Goal: Navigation & Orientation: Find specific page/section

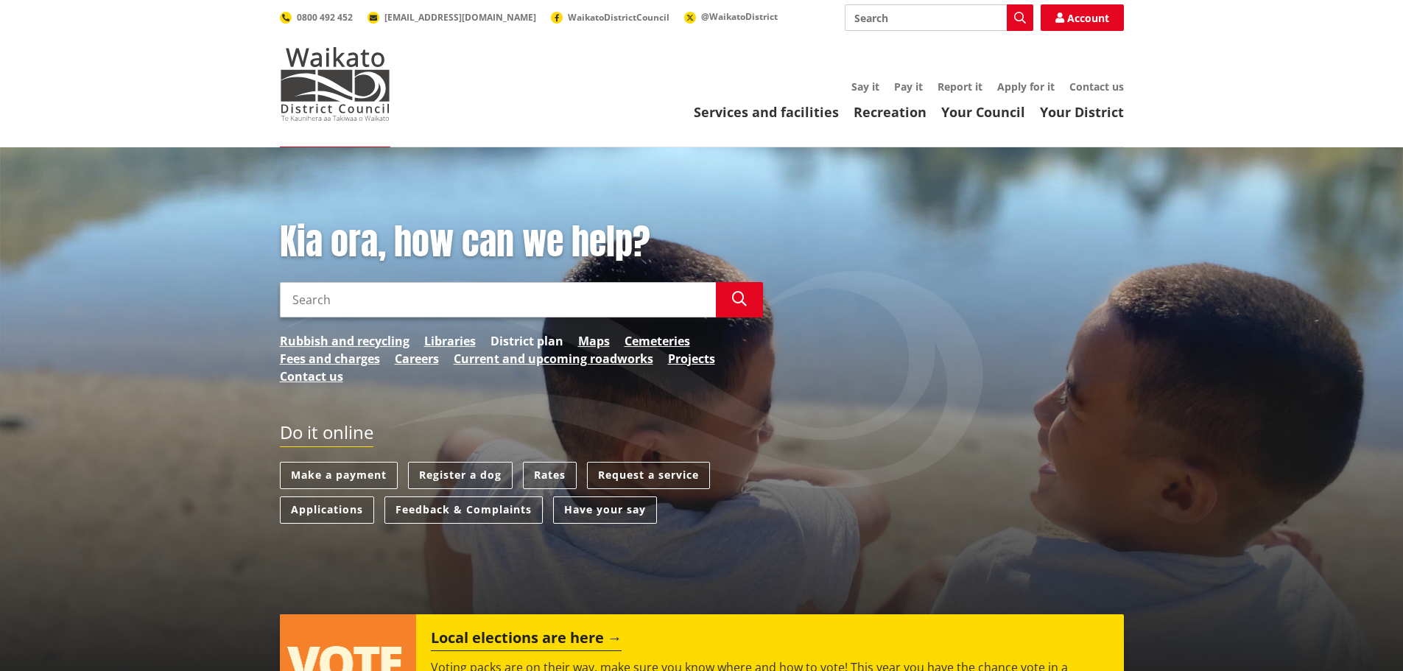
click at [523, 337] on link "District plan" at bounding box center [527, 341] width 73 height 18
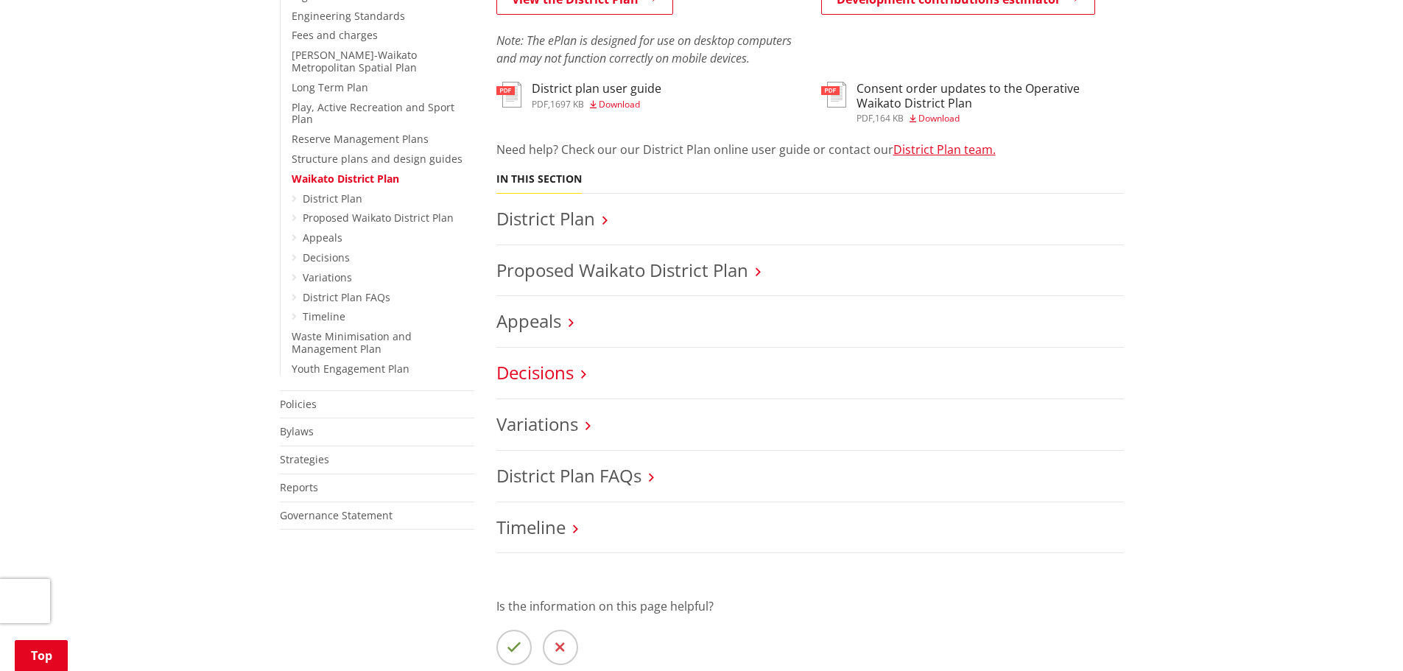
scroll to position [516, 0]
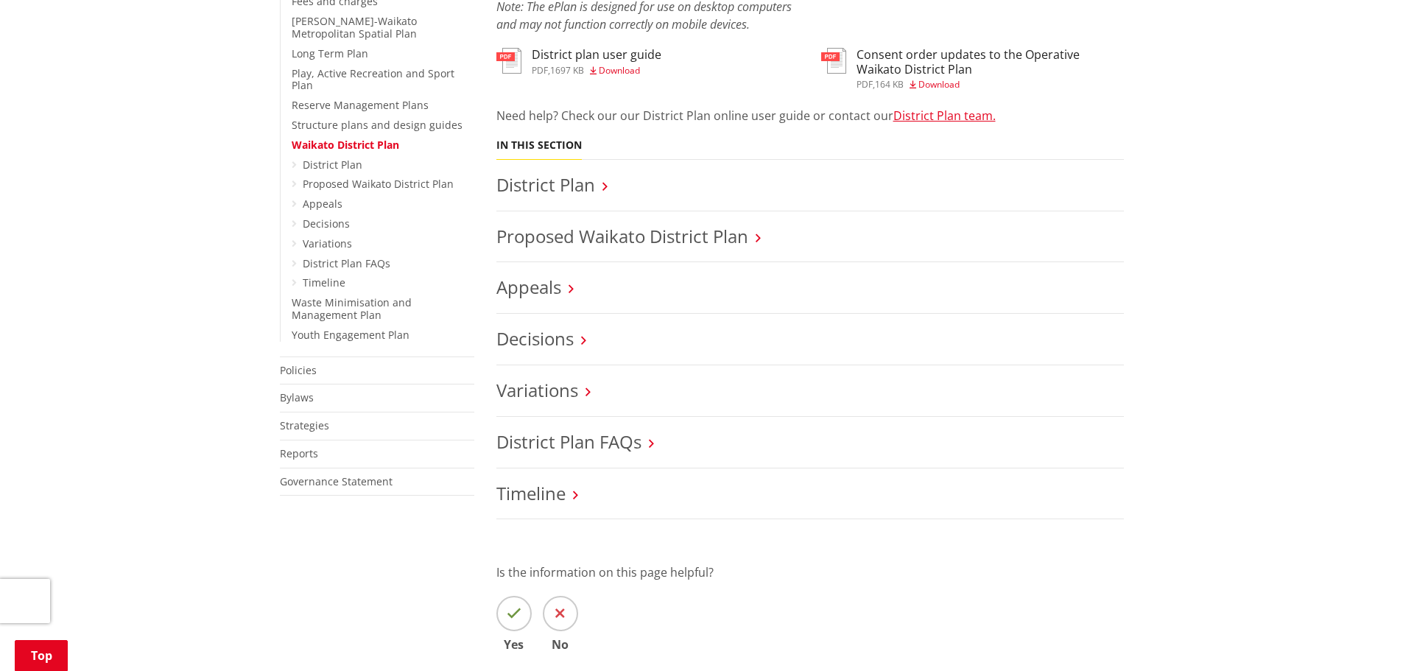
click at [598, 186] on h3 "District Plan" at bounding box center [810, 185] width 628 height 21
click at [603, 186] on icon at bounding box center [605, 186] width 5 height 13
click at [605, 186] on icon at bounding box center [605, 186] width 5 height 13
click at [573, 333] on link "Decisions" at bounding box center [534, 338] width 77 height 24
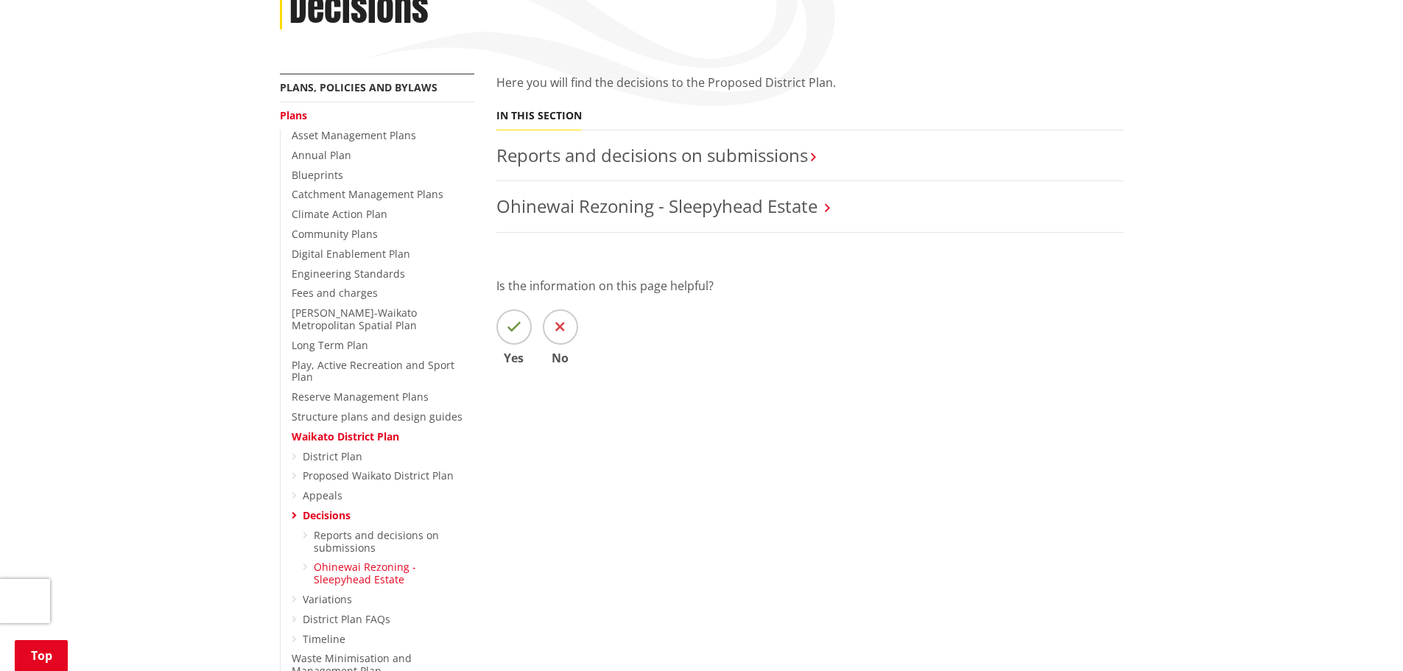
scroll to position [295, 0]
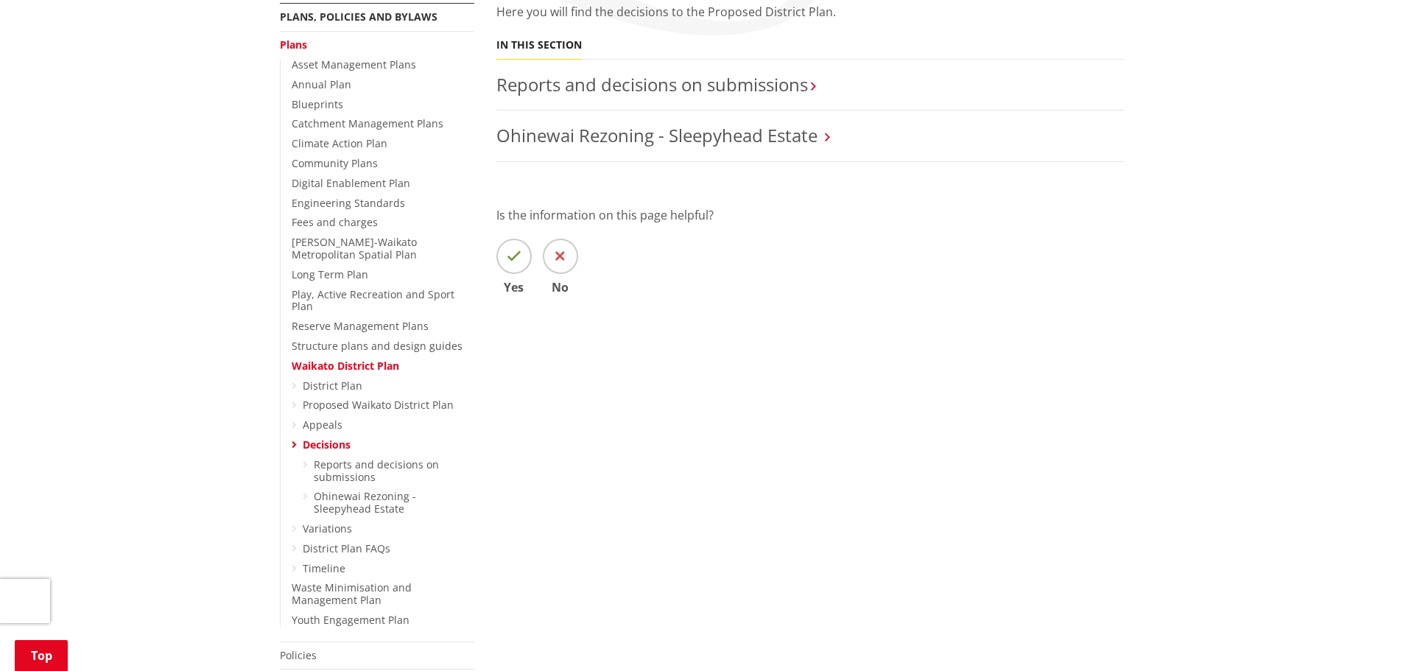
click at [295, 381] on icon at bounding box center [294, 386] width 5 height 10
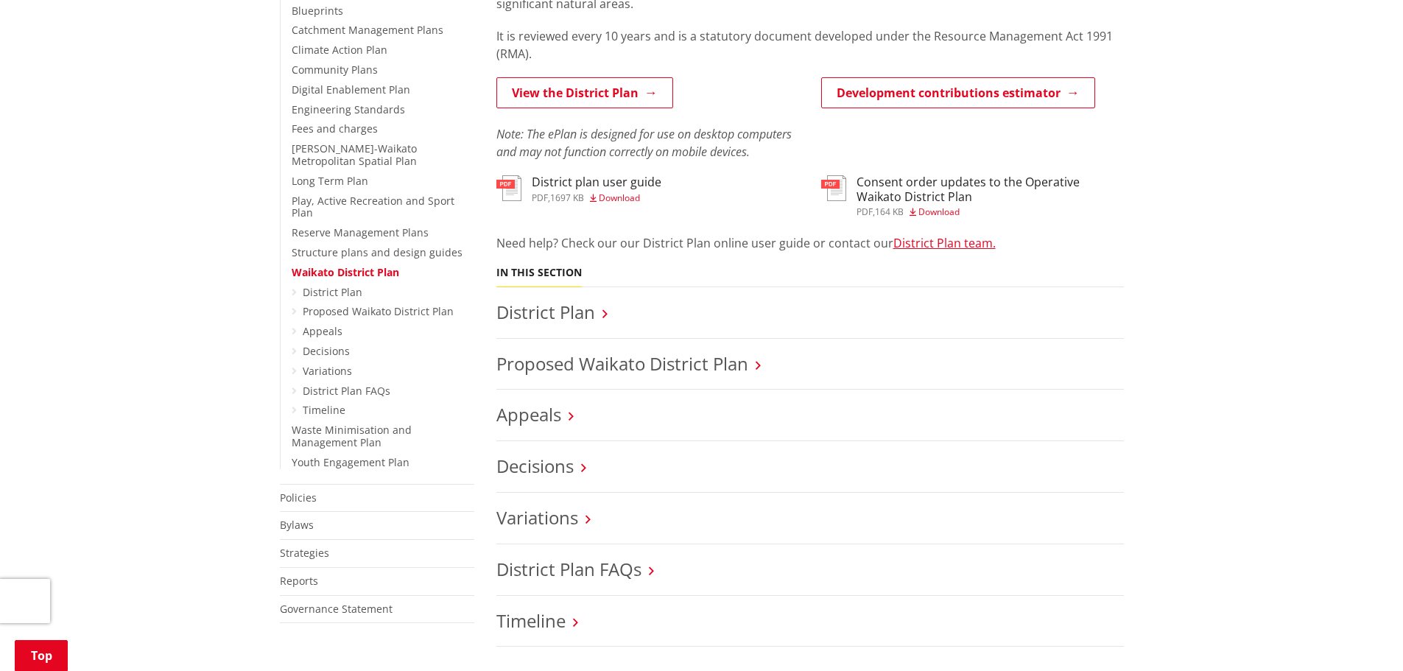
scroll to position [368, 0]
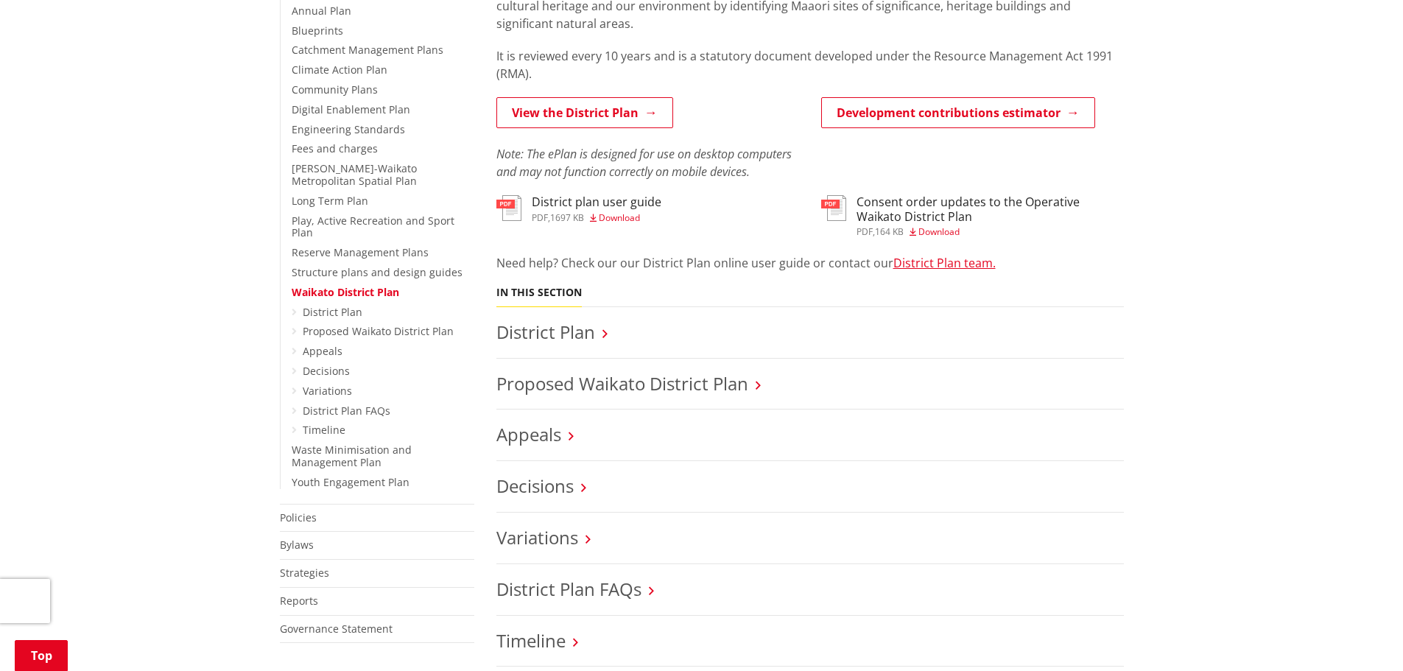
click at [600, 333] on h3 "District Plan" at bounding box center [810, 332] width 628 height 21
click at [575, 329] on link "District Plan" at bounding box center [545, 332] width 99 height 24
